Goal: Check status: Check status

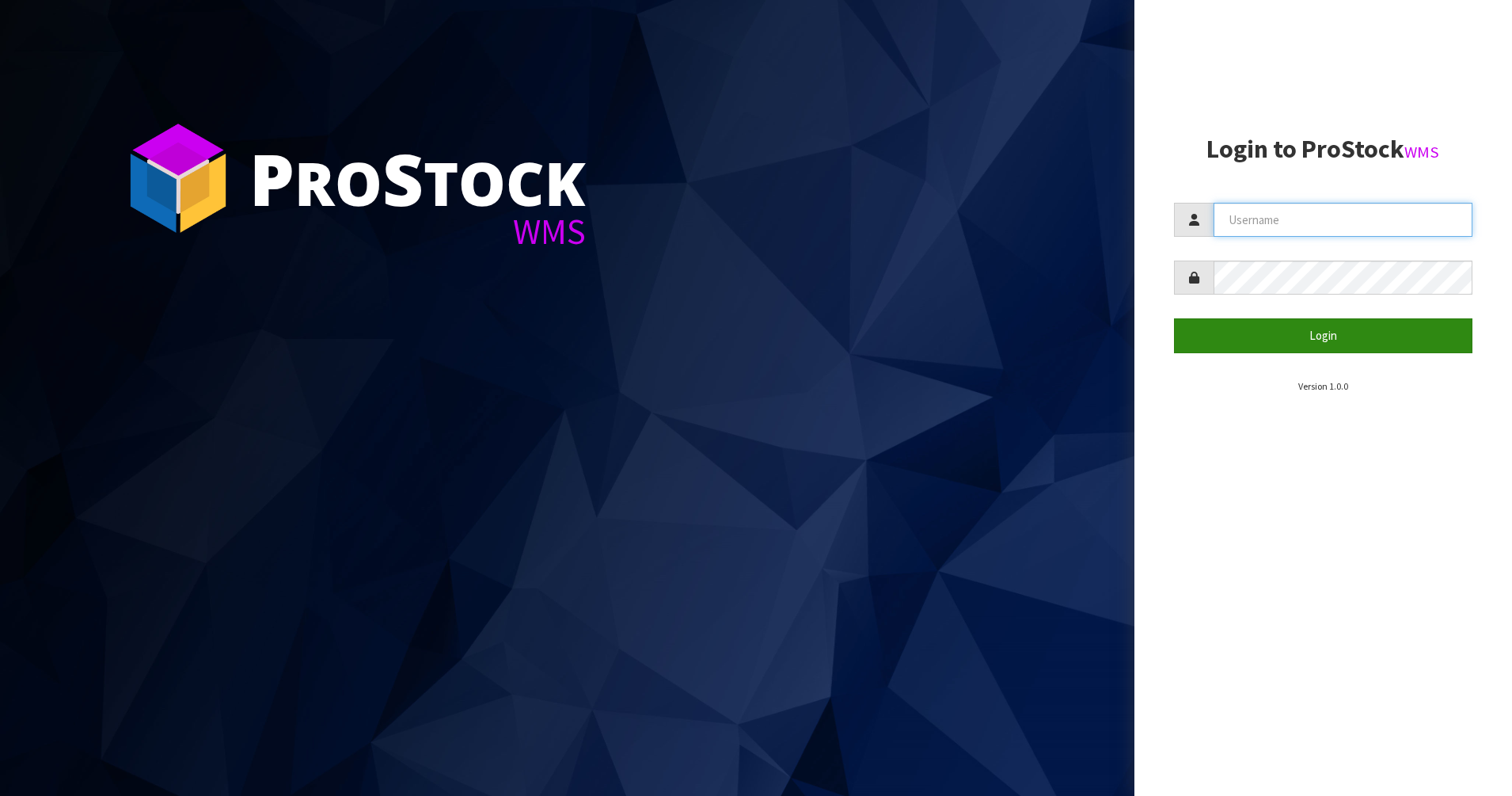
type input "PACIFICBIOLOGICS"
click at [1362, 339] on button "Login" at bounding box center [1323, 335] width 299 height 34
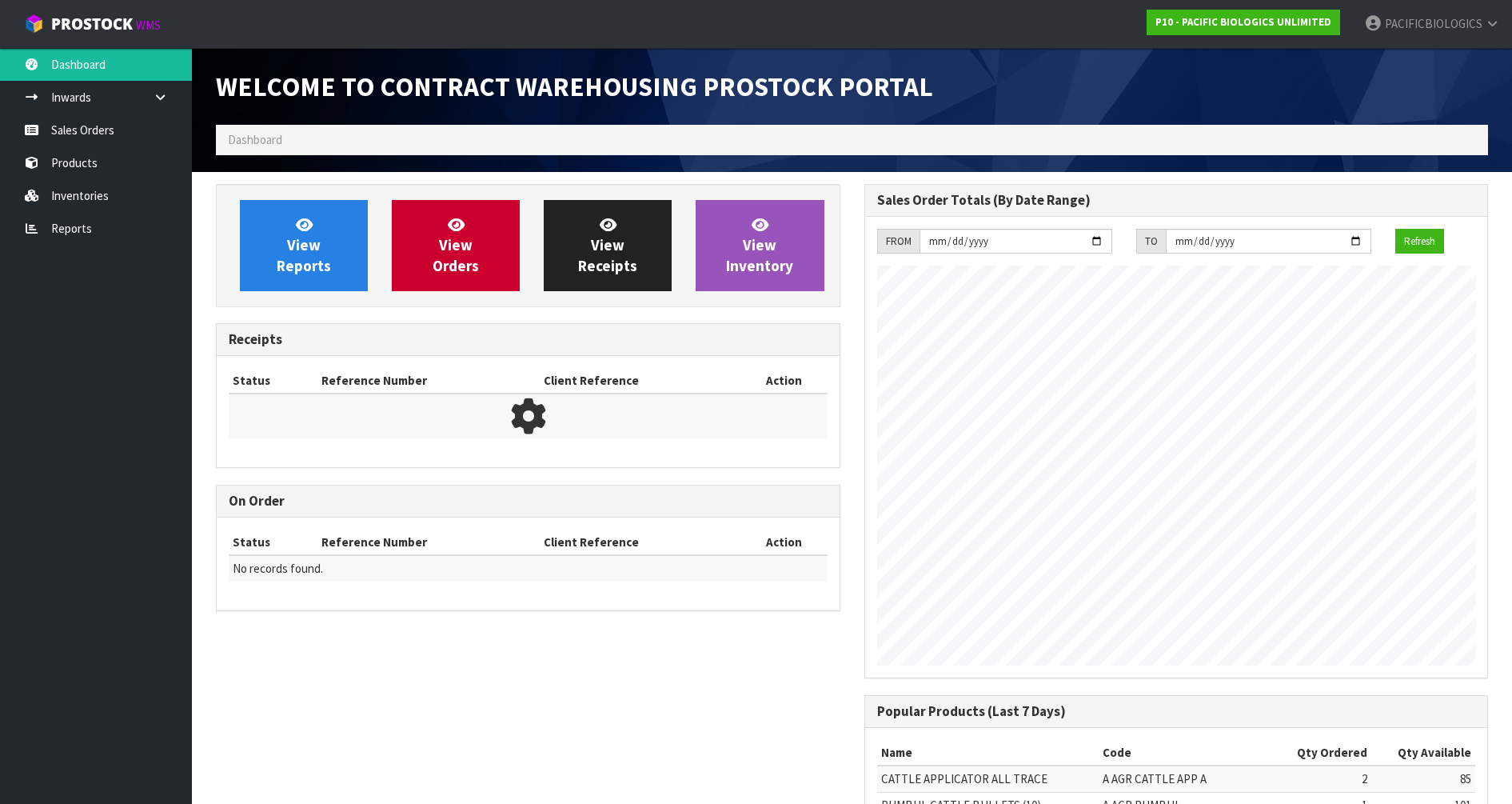
scroll to position [705, 647]
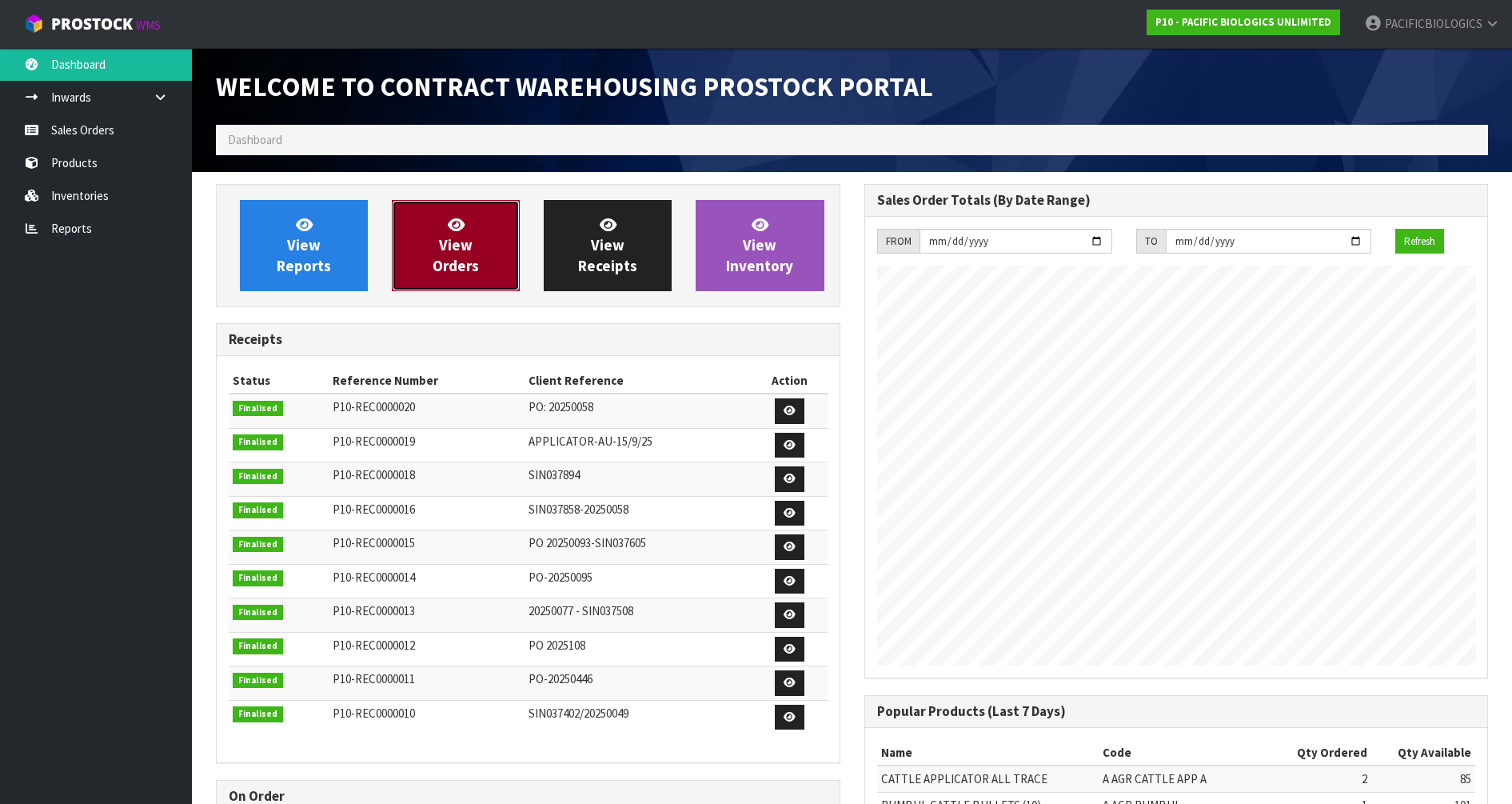
click at [440, 244] on span "View Orders" at bounding box center [456, 245] width 47 height 60
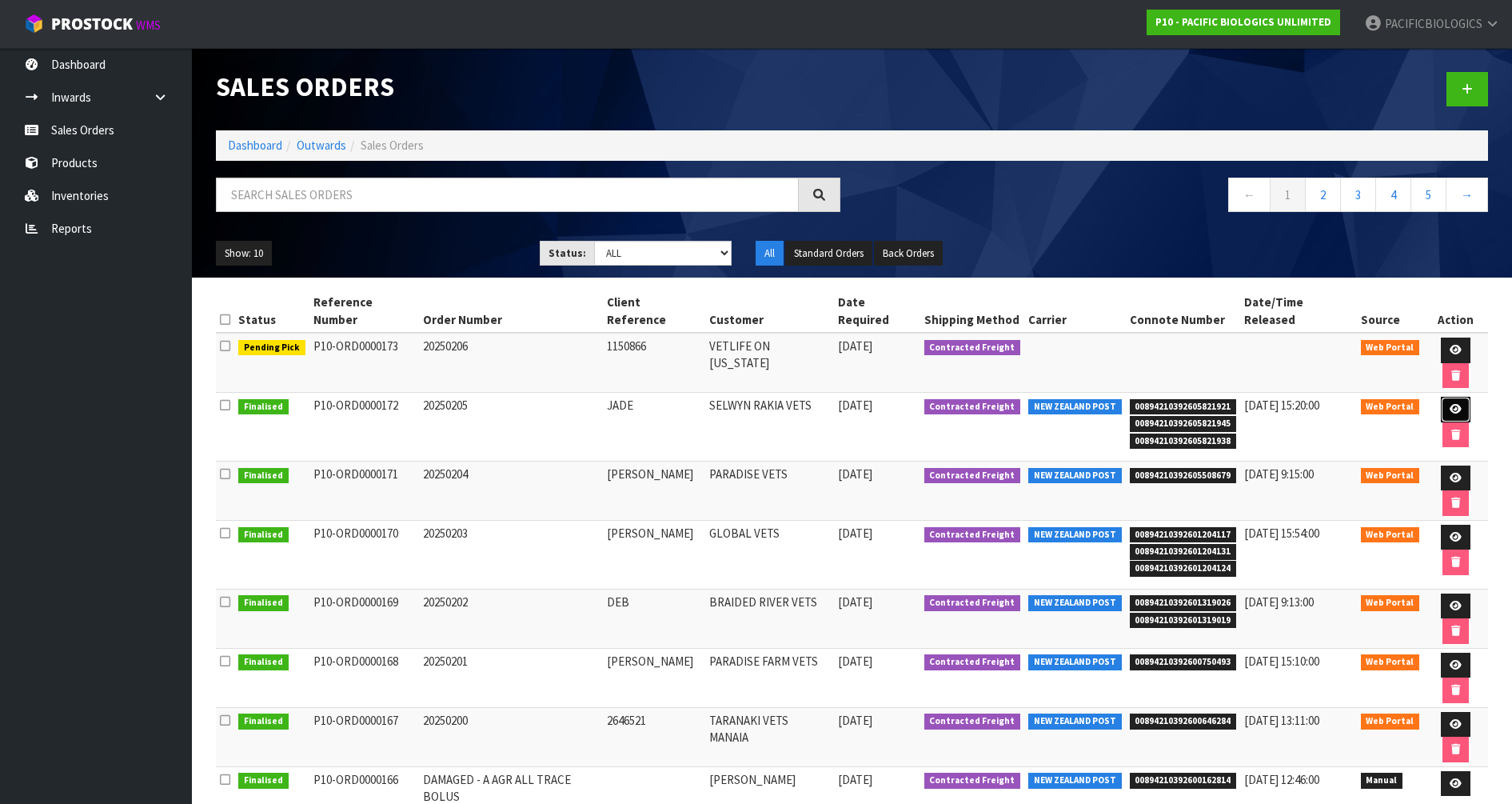
click at [1450, 404] on icon at bounding box center [1456, 409] width 12 height 10
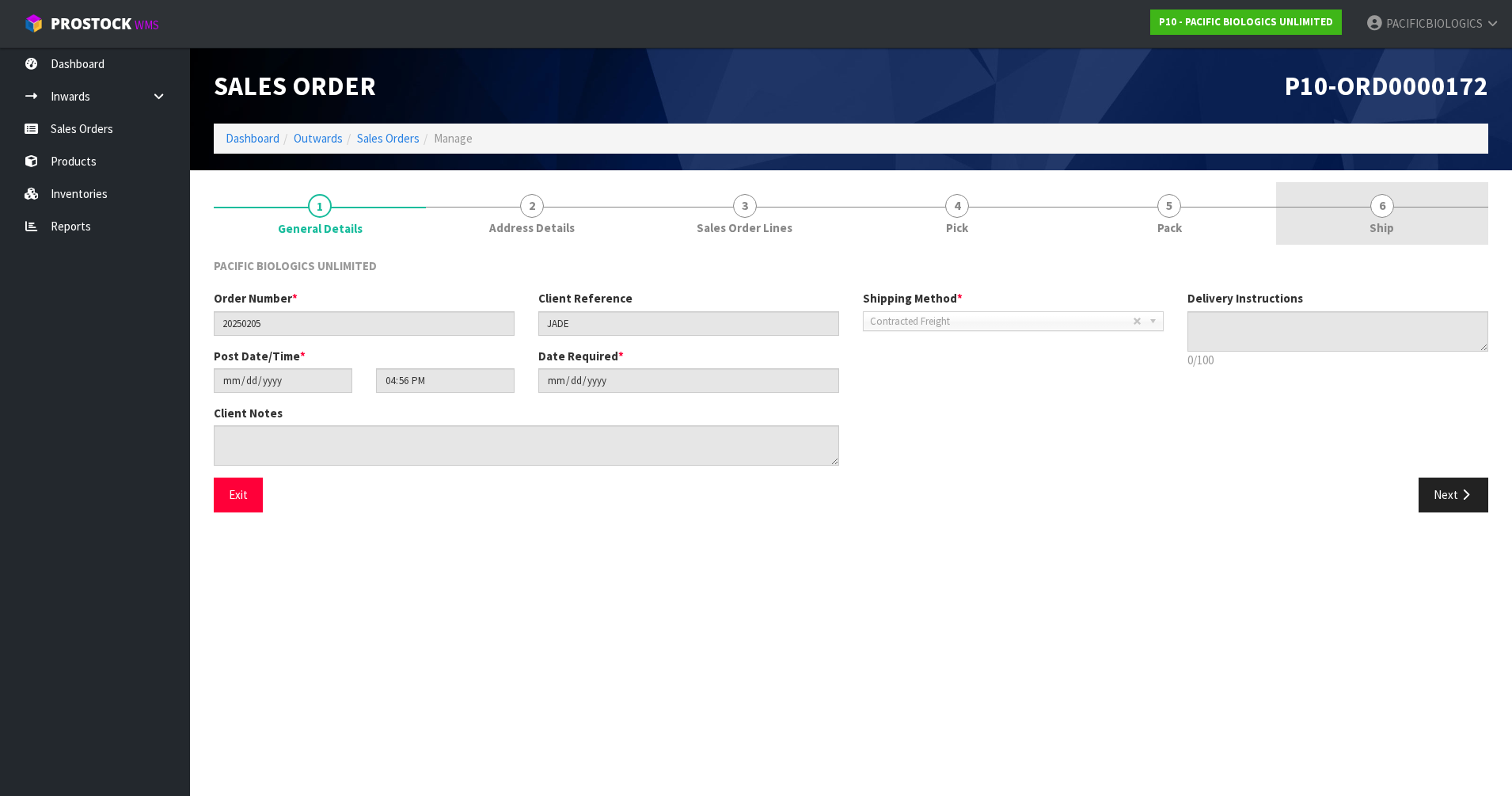
click at [1374, 218] on link "6 Ship" at bounding box center [1382, 212] width 212 height 63
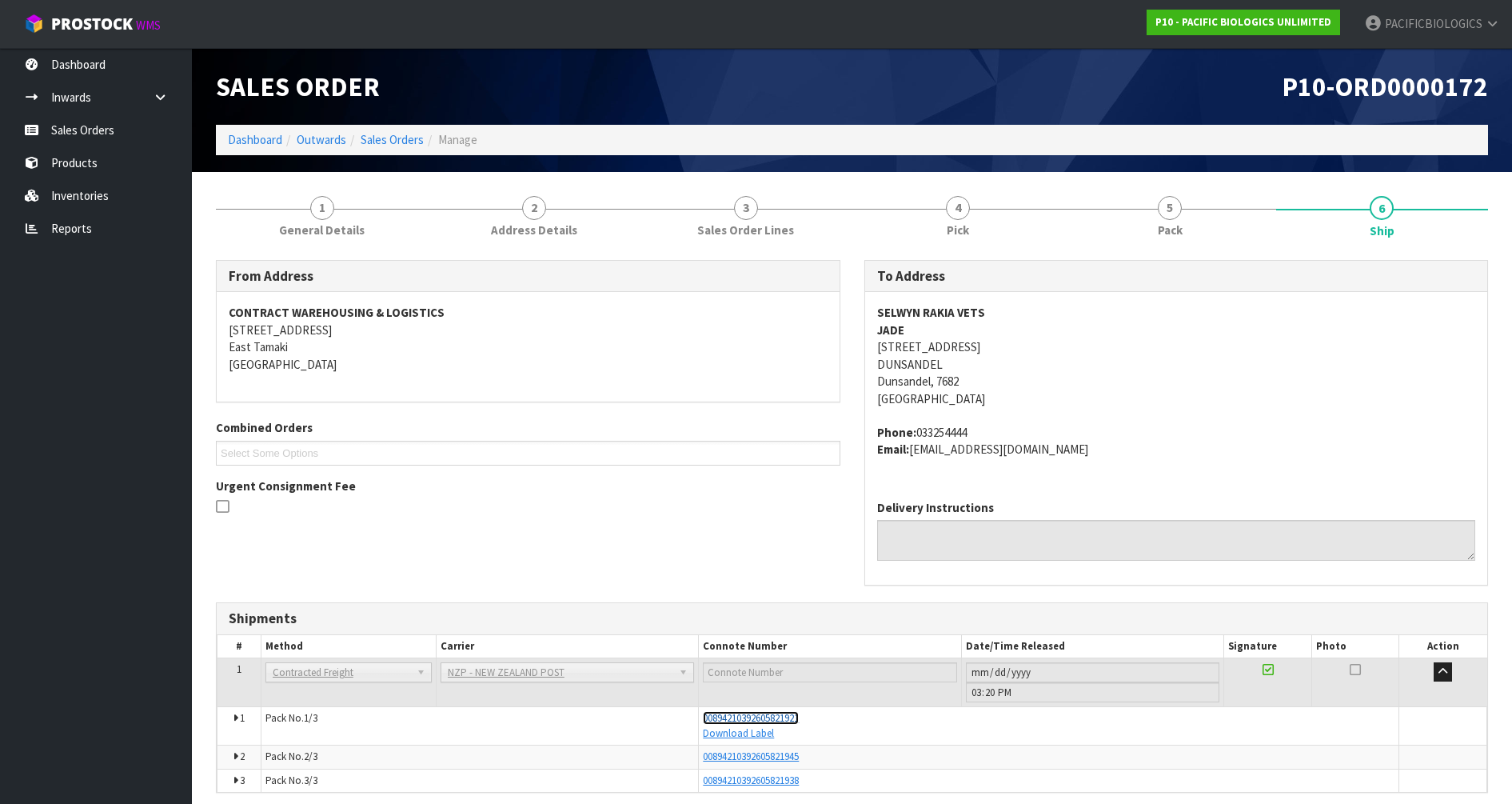
click at [742, 721] on span "00894210392605821921" at bounding box center [750, 717] width 96 height 14
click at [381, 133] on link "Sales Orders" at bounding box center [392, 139] width 63 height 16
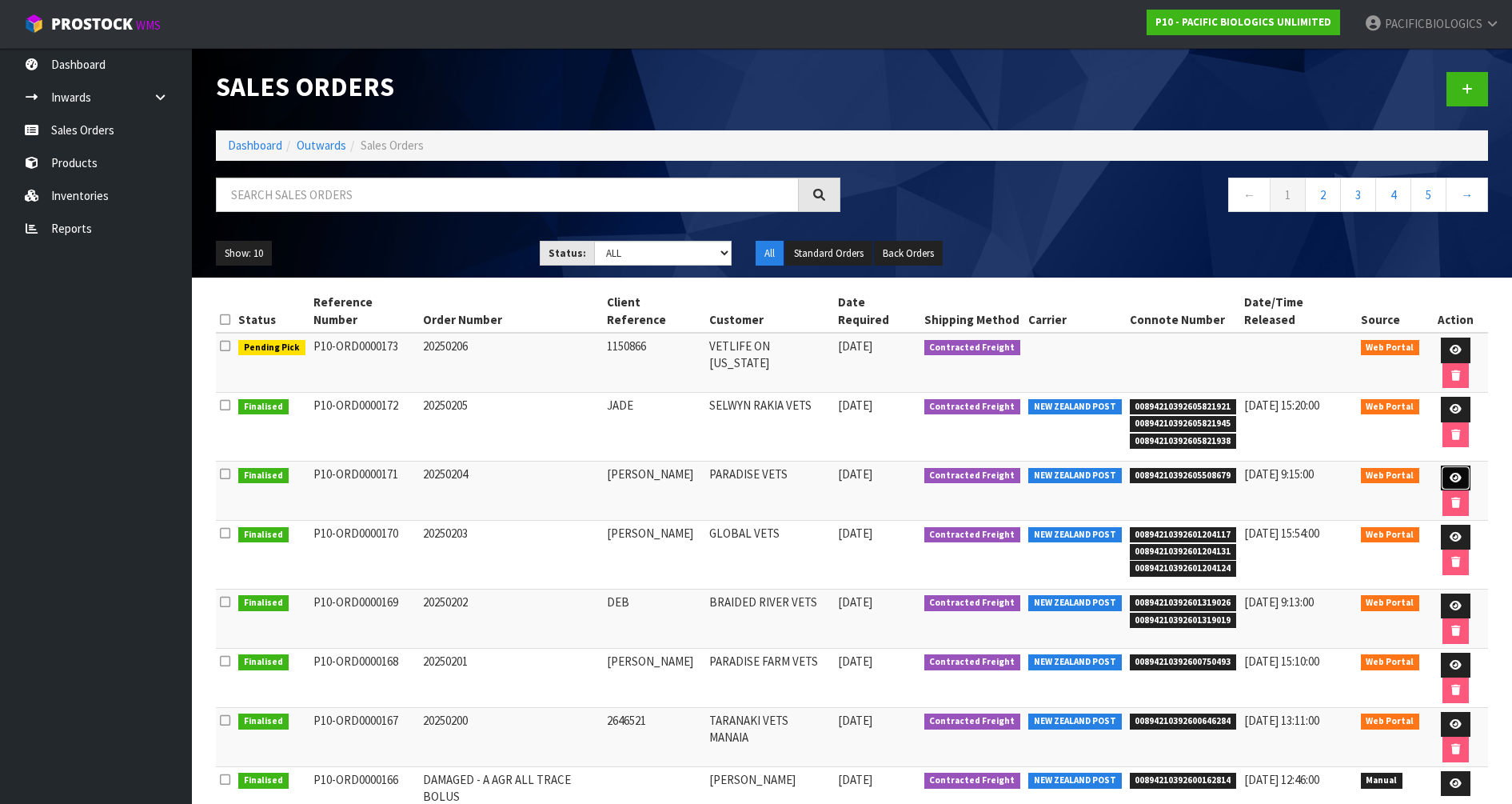
click at [1450, 473] on icon at bounding box center [1456, 478] width 12 height 10
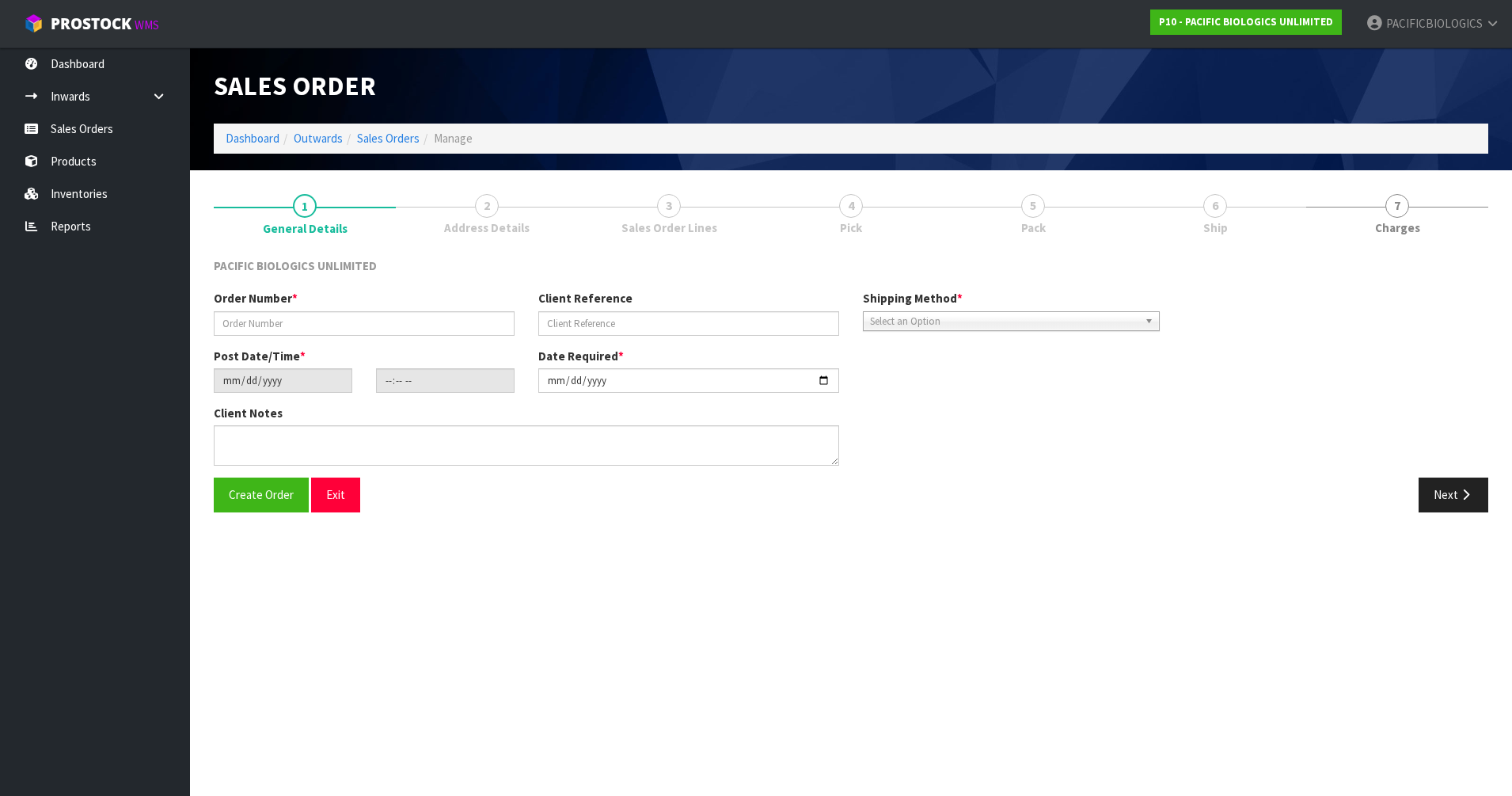
type input "20250204"
type input "[PERSON_NAME]"
type input "[DATE]"
type input "13:26:00.000"
type input "[DATE]"
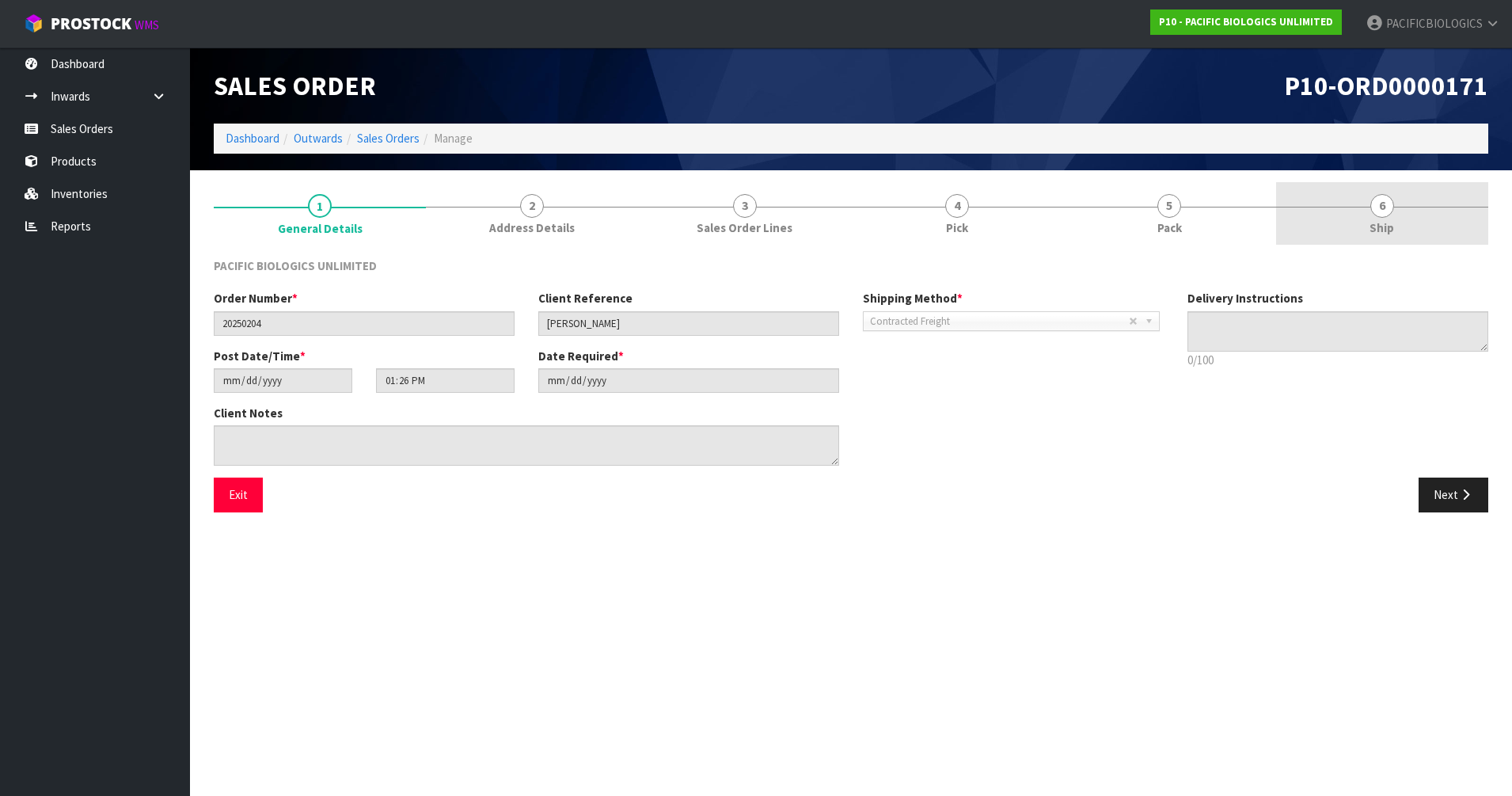
click at [1378, 222] on span "Ship" at bounding box center [1381, 227] width 25 height 16
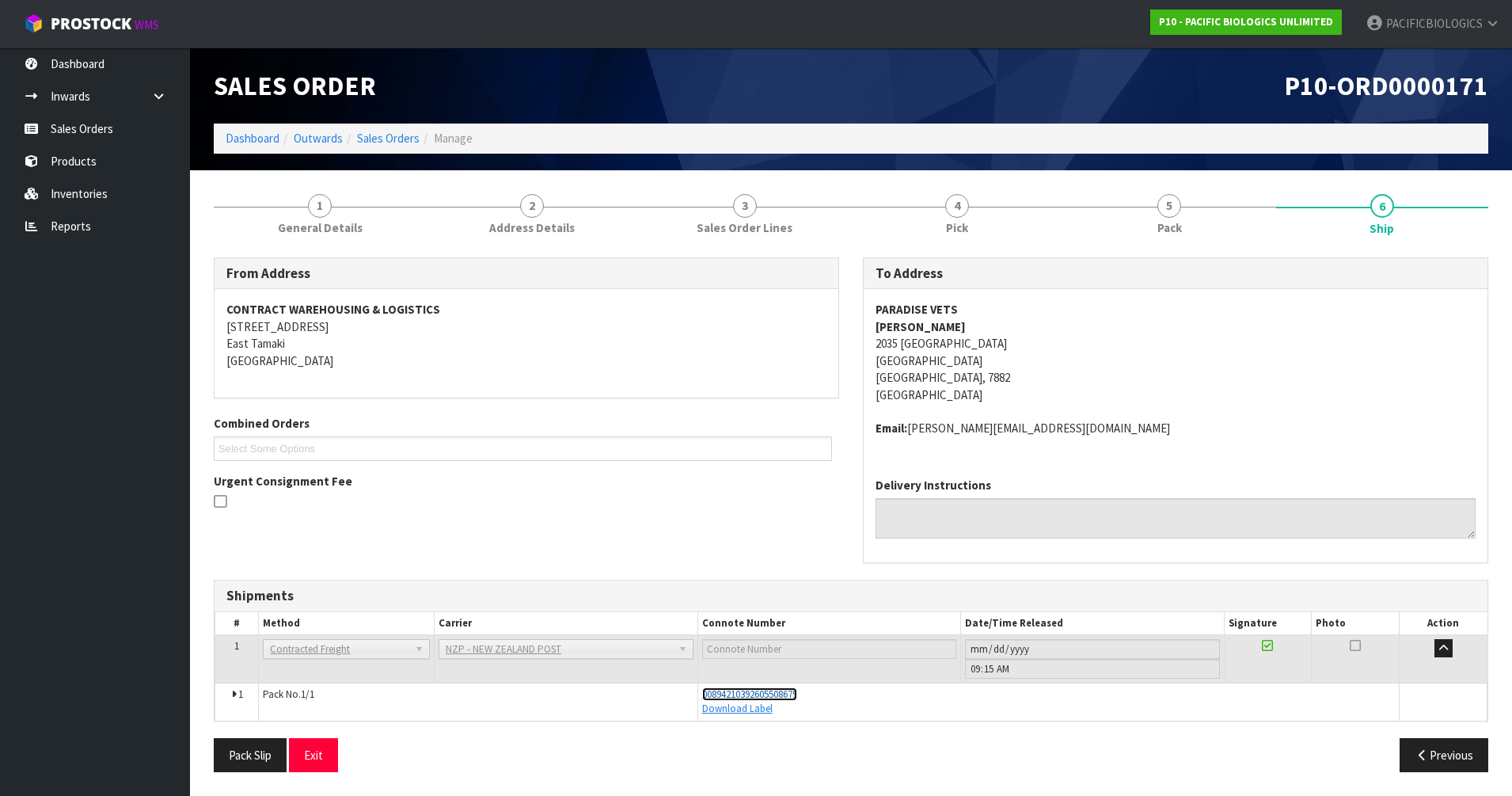
click at [709, 691] on span "00894210392605508679" at bounding box center [749, 694] width 95 height 14
click at [406, 138] on link "Sales Orders" at bounding box center [388, 138] width 63 height 15
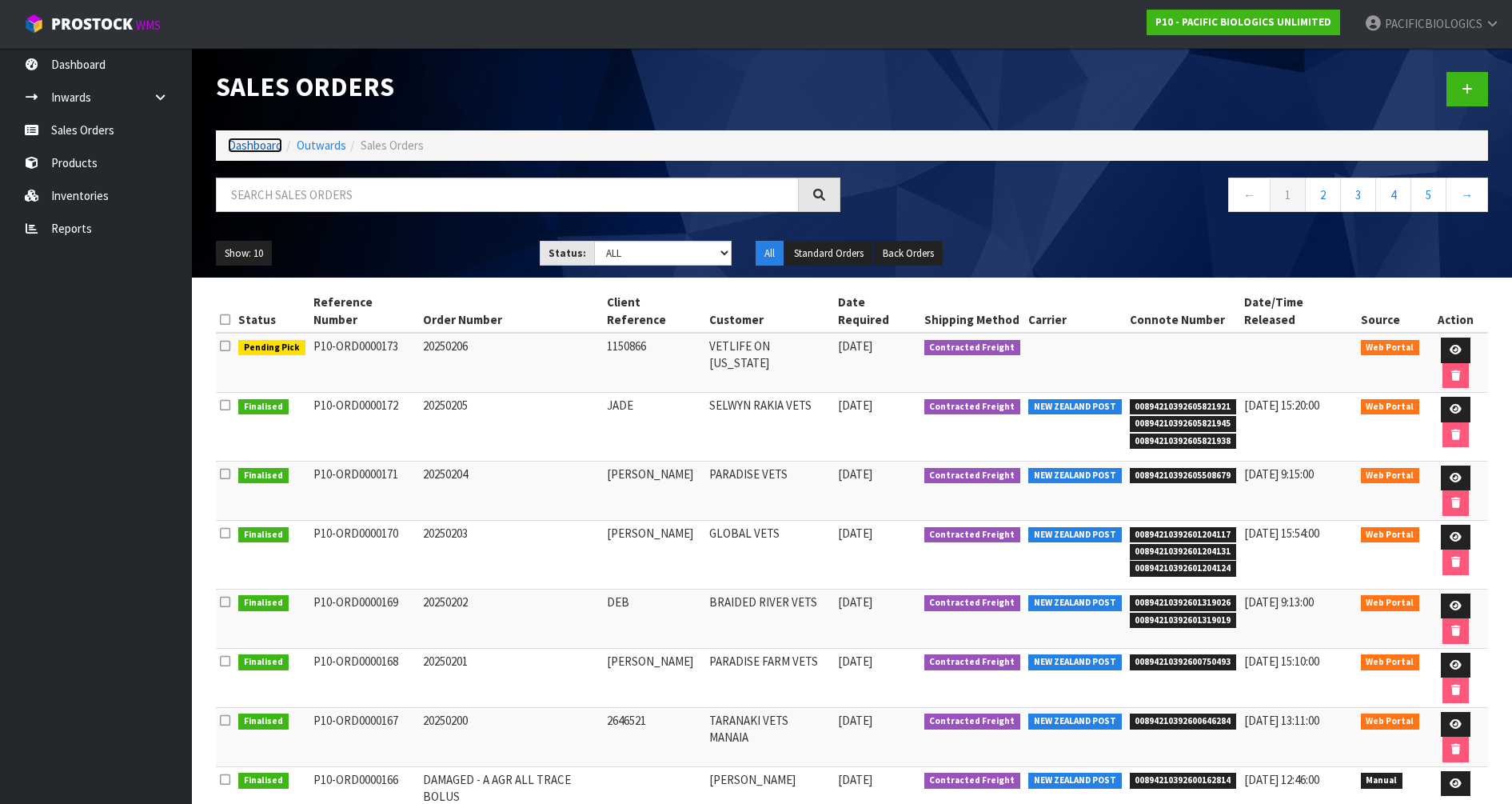
click at [247, 142] on link "Dashboard" at bounding box center [254, 145] width 55 height 16
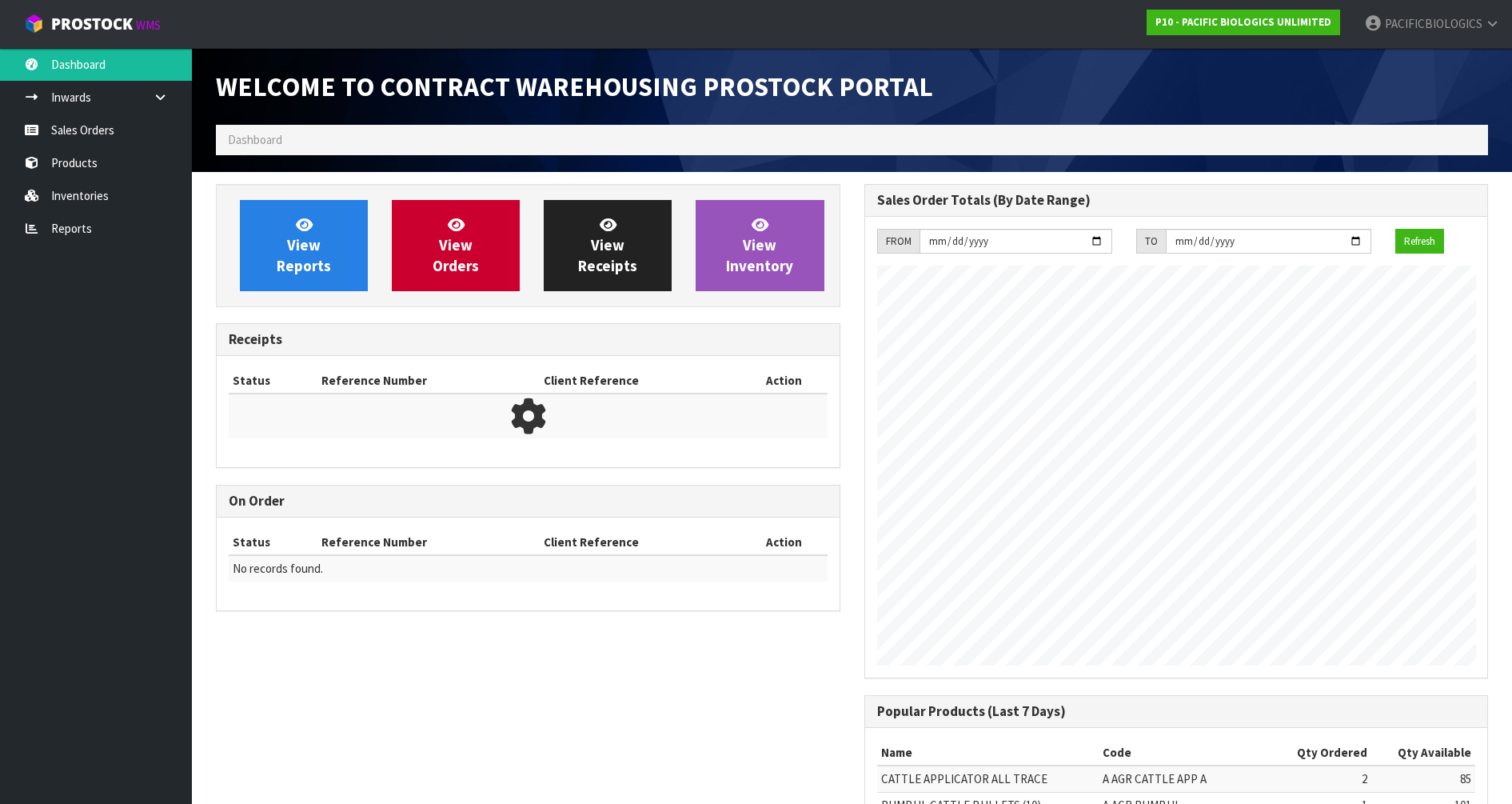
scroll to position [705, 647]
